Goal: Task Accomplishment & Management: Use online tool/utility

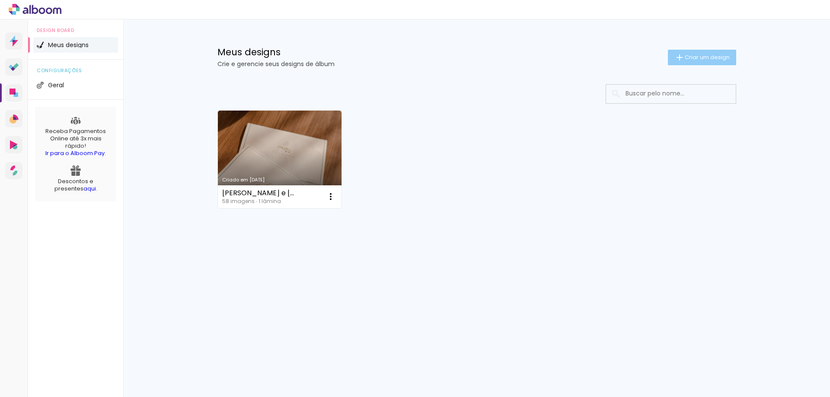
click at [710, 58] on span "Criar um design" at bounding box center [707, 57] width 45 height 6
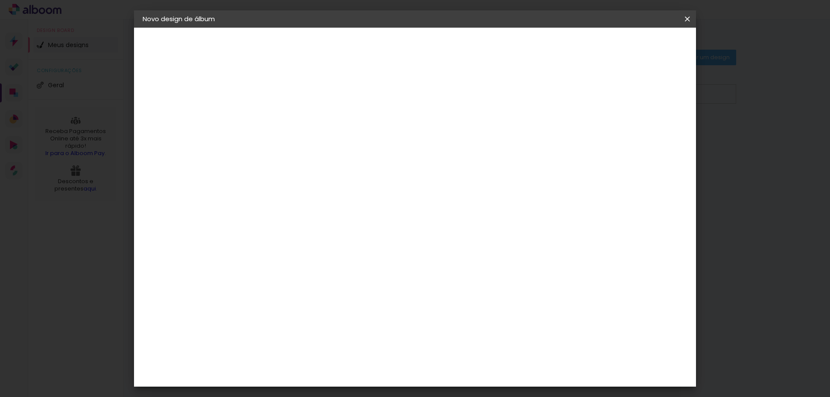
click at [284, 113] on input at bounding box center [284, 115] width 0 height 13
click at [29, 141] on iron-overlay-backdrop at bounding box center [415, 198] width 830 height 397
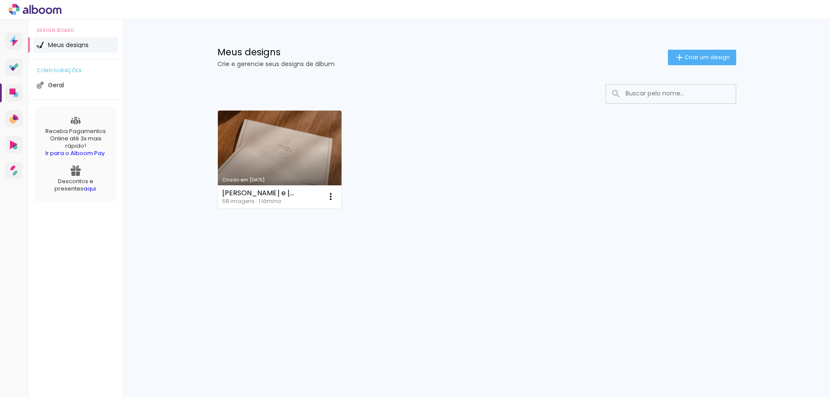
click at [295, 136] on link "Criado em [DATE]" at bounding box center [280, 160] width 124 height 98
